Goal: Book appointment/travel/reservation

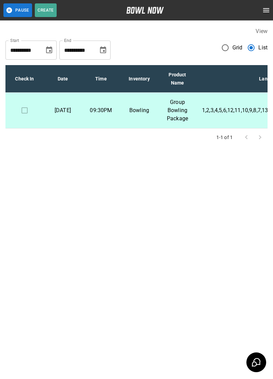
click at [238, 49] on span "Grid" at bounding box center [237, 48] width 10 height 8
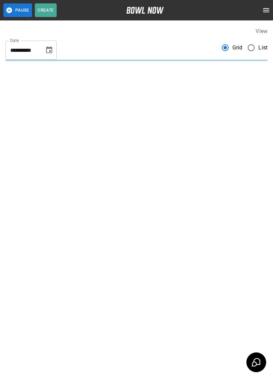
click at [264, 46] on span "List" at bounding box center [262, 48] width 9 height 8
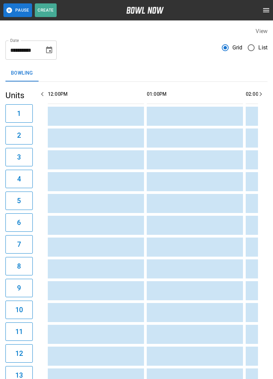
scroll to position [0, 198]
